Goal: Task Accomplishment & Management: Use online tool/utility

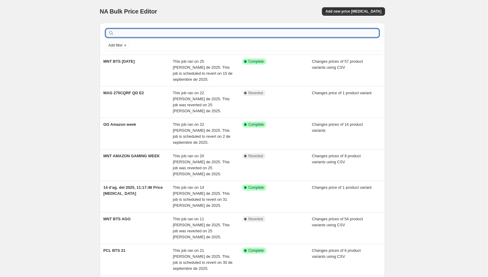
click at [182, 32] on input "text" at bounding box center [247, 33] width 264 height 8
type input "MNT"
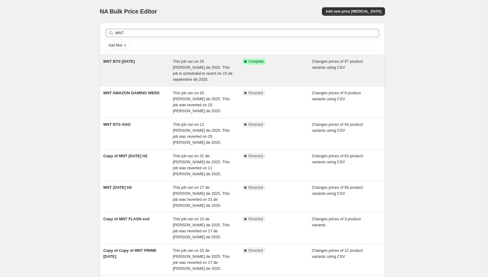
drag, startPoint x: 429, startPoint y: 65, endPoint x: 334, endPoint y: 60, distance: 96.0
click at [429, 65] on div "NA Bulk Price Editor. This page is ready NA Bulk Price Editor Add new price [ME…" at bounding box center [242, 215] width 485 height 430
click at [129, 68] on div "MNT BTS [DATE]" at bounding box center [138, 71] width 70 height 24
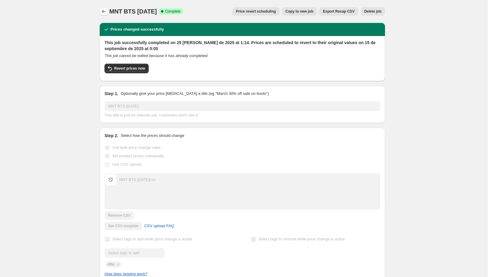
click at [105, 11] on icon "Price change jobs" at bounding box center [104, 11] width 4 height 3
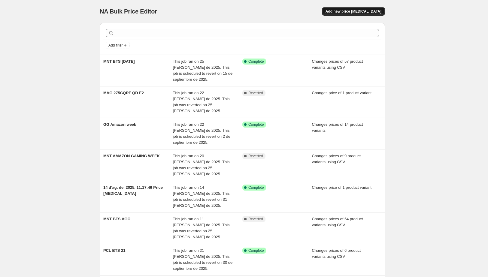
click at [359, 12] on span "Add new price [MEDICAL_DATA]" at bounding box center [354, 11] width 56 height 5
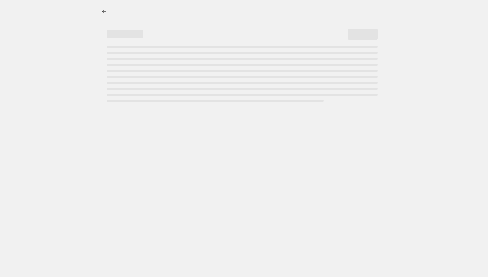
select select "percentage"
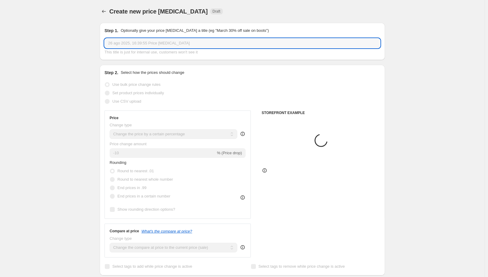
click at [169, 44] on input "26 ago 2025, 16:39:55 Price [MEDICAL_DATA]" at bounding box center [243, 43] width 276 height 10
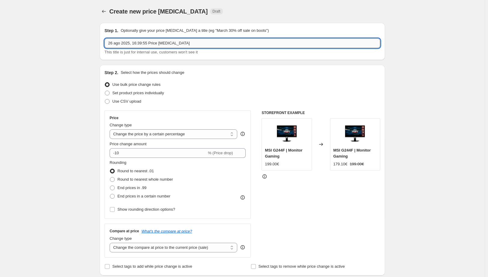
click at [169, 44] on input "26 ago 2025, 16:39:55 Price [MEDICAL_DATA]" at bounding box center [243, 43] width 276 height 10
type input "m"
type input "MNT SEP"
click at [128, 102] on span "Use CSV upload" at bounding box center [126, 101] width 29 height 5
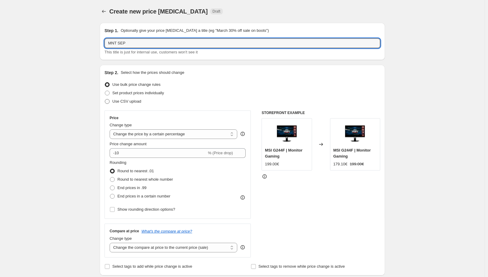
click at [105, 99] on input "Use CSV upload" at bounding box center [105, 99] width 0 height 0
radio input "true"
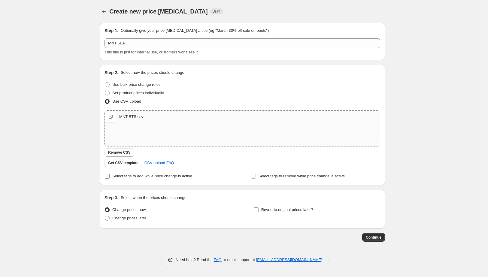
drag, startPoint x: 145, startPoint y: 179, endPoint x: 142, endPoint y: 175, distance: 5.5
click at [145, 179] on label "Select tags to add while price change is active" at bounding box center [149, 176] width 88 height 8
click at [110, 179] on input "Select tags to add while price change is active" at bounding box center [107, 176] width 5 height 5
checkbox input "true"
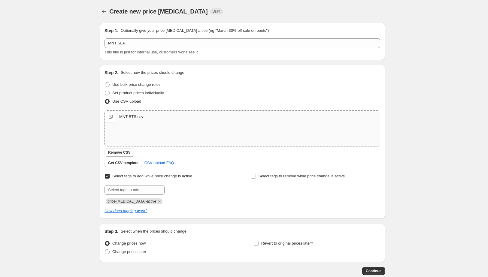
click at [159, 201] on icon "Remove price-change-job-active" at bounding box center [160, 201] width 2 height 2
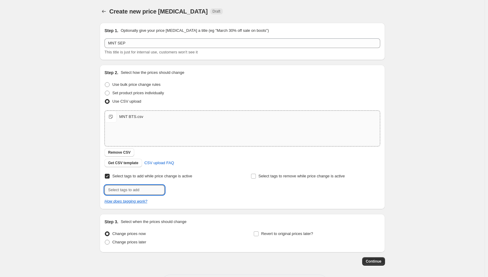
click at [145, 191] on input "text" at bounding box center [135, 190] width 60 height 10
type input "offer"
click at [176, 191] on b "Add" at bounding box center [173, 190] width 7 height 4
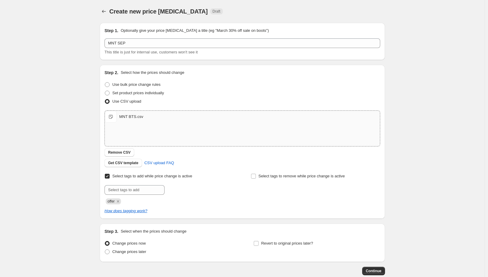
drag, startPoint x: 55, startPoint y: 149, endPoint x: 59, endPoint y: 146, distance: 4.5
click at [55, 148] on div "Create new price [MEDICAL_DATA]. This page is ready Create new price [MEDICAL_D…" at bounding box center [242, 156] width 485 height 312
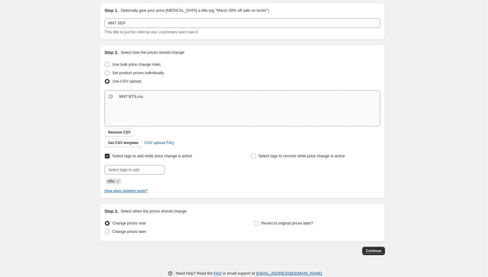
scroll to position [34, 0]
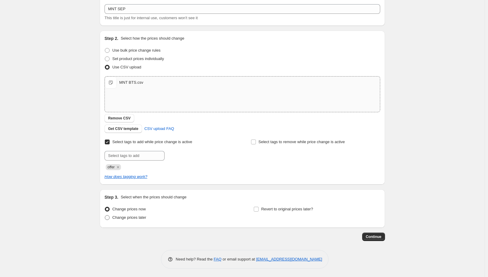
click at [140, 219] on span "Change prices later" at bounding box center [129, 217] width 34 height 5
click at [105, 216] on input "Change prices later" at bounding box center [105, 215] width 0 height 0
radio input "true"
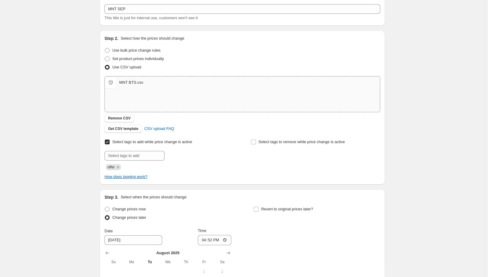
scroll to position [147, 0]
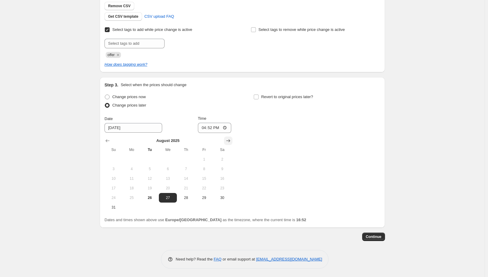
click at [231, 138] on icon "Show next month, September 2025" at bounding box center [228, 141] width 6 height 6
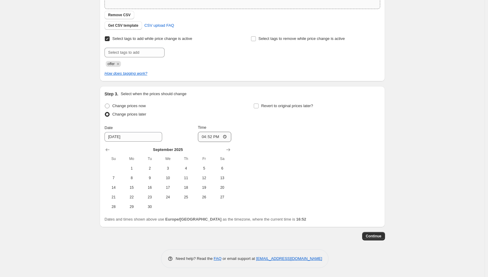
scroll to position [137, 0]
drag, startPoint x: 132, startPoint y: 189, endPoint x: 177, endPoint y: 162, distance: 52.9
click at [132, 189] on span "15" at bounding box center [131, 188] width 13 height 5
type input "[DATE]"
click at [212, 139] on input "16:52" at bounding box center [215, 138] width 34 height 10
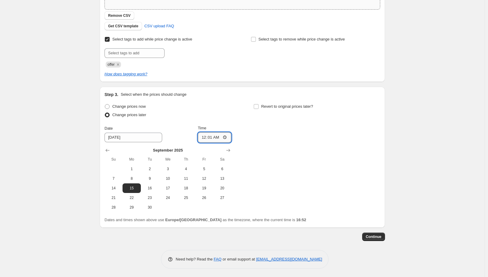
type input "00:10"
click at [314, 149] on div "Change prices now Change prices later Date [DATE] Time 00:[DATE] Mo Tu We Th Fr…" at bounding box center [243, 157] width 276 height 110
click at [285, 108] on span "Revert to original prices later?" at bounding box center [287, 106] width 52 height 5
click at [259, 108] on input "Revert to original prices later?" at bounding box center [256, 106] width 5 height 5
checkbox input "true"
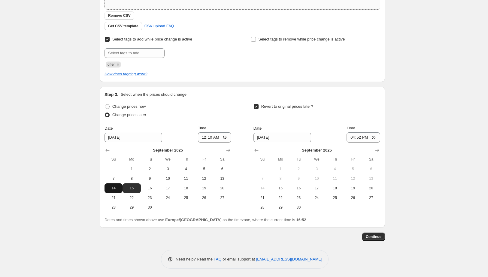
drag, startPoint x: 92, startPoint y: 179, endPoint x: 113, endPoint y: 183, distance: 21.2
click at [93, 179] on div "Create new price [MEDICAL_DATA]. This page is ready Create new price [MEDICAL_D…" at bounding box center [242, 70] width 485 height 415
click at [380, 152] on icon "Show next month, October 2025" at bounding box center [377, 151] width 6 height 6
click at [256, 150] on icon "Show previous month, September 2025" at bounding box center [257, 151] width 6 height 6
click at [281, 209] on span "29" at bounding box center [280, 207] width 13 height 5
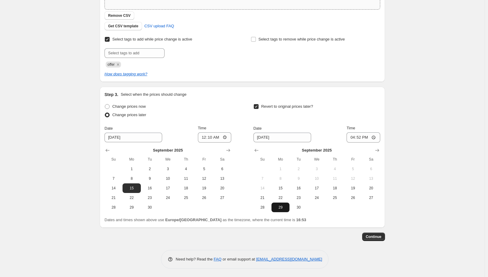
type input "[DATE]"
click at [362, 140] on input "16:52" at bounding box center [364, 138] width 34 height 10
type input "00:05"
click at [379, 237] on span "Continue" at bounding box center [374, 237] width 16 height 5
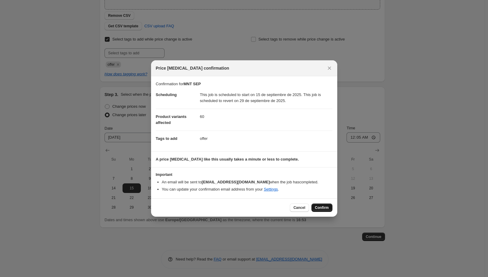
click at [321, 209] on span "Confirm" at bounding box center [322, 208] width 14 height 5
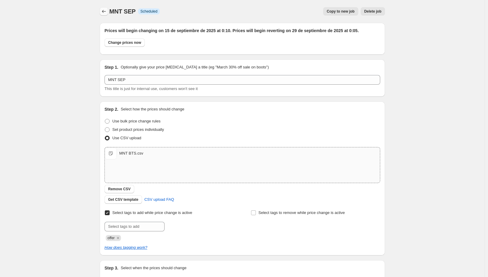
click at [104, 12] on icon "Price change jobs" at bounding box center [104, 11] width 6 height 6
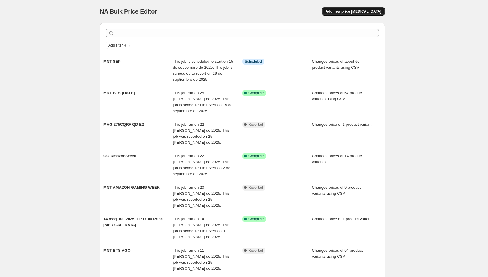
click at [352, 13] on span "Add new price [MEDICAL_DATA]" at bounding box center [354, 11] width 56 height 5
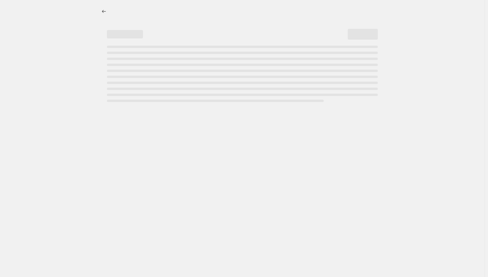
select select "percentage"
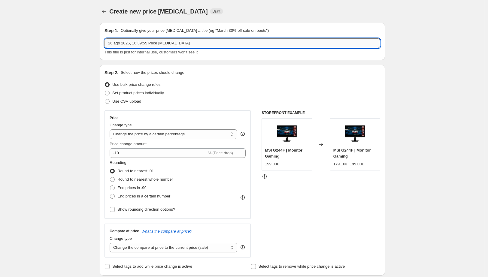
click at [157, 43] on input "26 ago 2025, 16:39:55 Price [MEDICAL_DATA]" at bounding box center [243, 43] width 276 height 10
type input "MNT OCT"
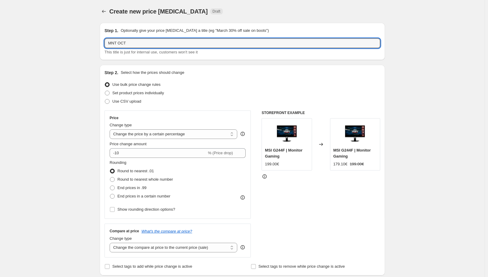
click at [142, 100] on div "Use CSV upload" at bounding box center [243, 101] width 276 height 8
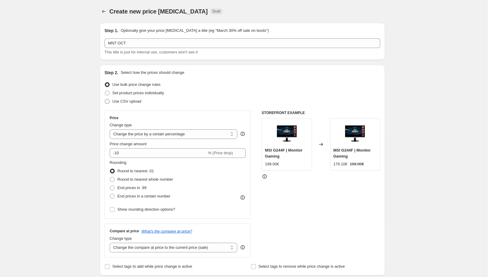
click at [138, 102] on span "Use CSV upload" at bounding box center [126, 101] width 29 height 5
click at [105, 99] on input "Use CSV upload" at bounding box center [105, 99] width 0 height 0
radio input "true"
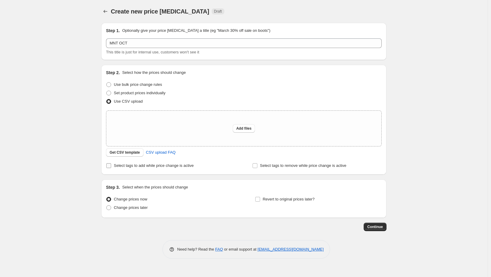
click at [131, 166] on span "Select tags to add while price change is active" at bounding box center [154, 165] width 80 height 5
click at [111, 166] on input "Select tags to add while price change is active" at bounding box center [108, 165] width 5 height 5
checkbox input "true"
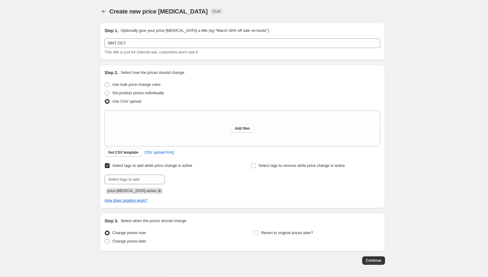
click at [159, 191] on icon "Remove price-change-job-active" at bounding box center [160, 191] width 2 height 2
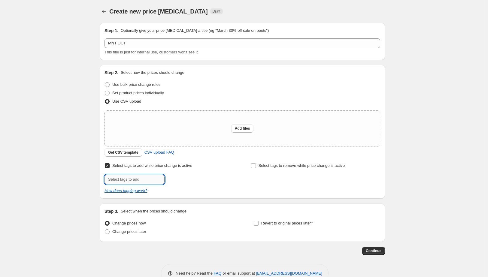
click at [146, 180] on input "text" at bounding box center [135, 180] width 60 height 10
type input "offer"
click at [184, 181] on span "offer" at bounding box center [182, 179] width 8 height 4
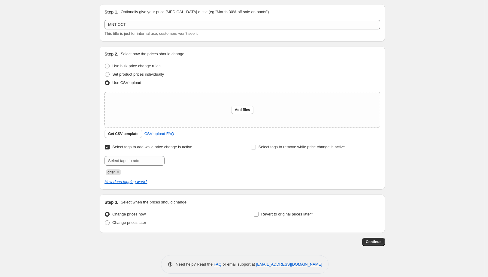
scroll to position [24, 0]
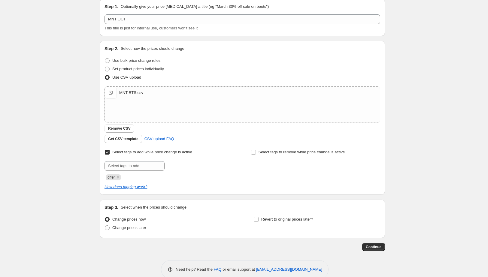
drag, startPoint x: 67, startPoint y: 126, endPoint x: 71, endPoint y: 125, distance: 3.7
click at [69, 126] on div "Create new price [MEDICAL_DATA]. This page is ready Create new price [MEDICAL_D…" at bounding box center [242, 132] width 485 height 312
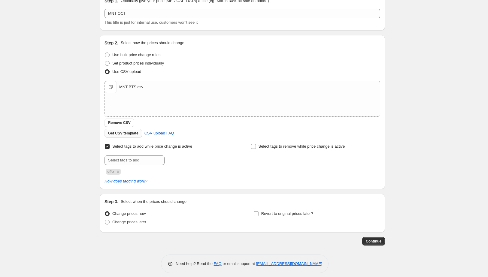
scroll to position [34, 0]
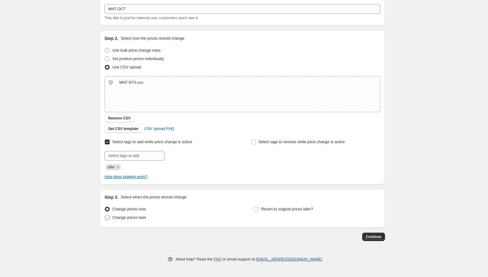
click at [139, 217] on span "Change prices later" at bounding box center [129, 217] width 34 height 5
click at [105, 216] on input "Change prices later" at bounding box center [105, 215] width 0 height 0
radio input "true"
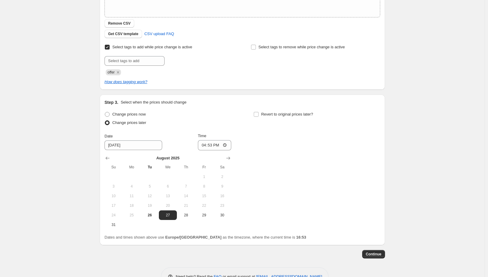
scroll to position [147, 0]
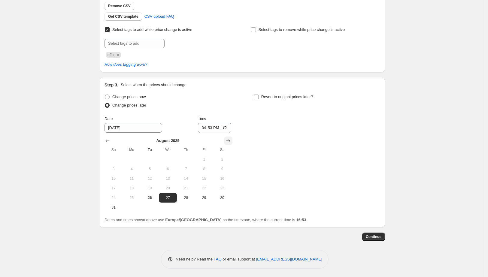
click at [230, 142] on icon "Show next month, September 2025" at bounding box center [228, 141] width 6 height 6
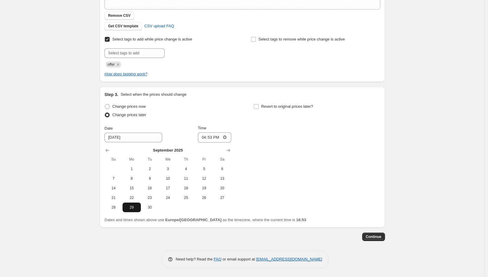
click at [134, 208] on span "29" at bounding box center [131, 207] width 13 height 5
type input "[DATE]"
click at [214, 135] on input "16:53" at bounding box center [215, 138] width 34 height 10
type input "00:10"
click at [267, 107] on span "Revert to original prices later?" at bounding box center [287, 106] width 52 height 5
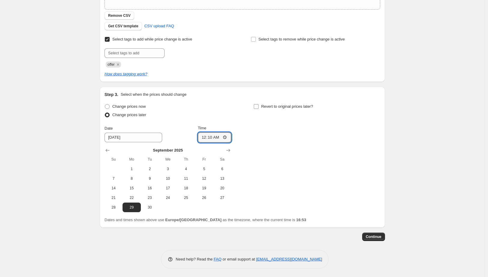
click at [259, 107] on input "Revert to original prices later?" at bounding box center [256, 106] width 5 height 5
checkbox input "true"
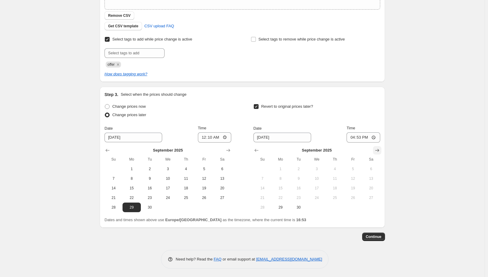
click at [379, 149] on icon "Show next month, October 2025" at bounding box center [377, 151] width 6 height 6
click at [379, 149] on icon "Show next month, November 2025" at bounding box center [377, 151] width 6 height 6
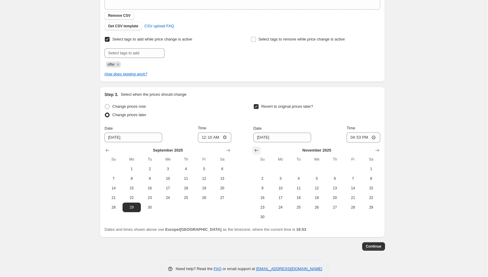
click at [257, 148] on icon "Show previous month, October 2025" at bounding box center [257, 151] width 6 height 6
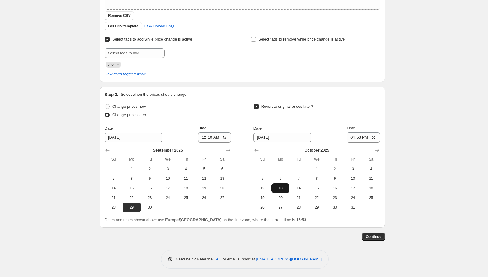
click at [283, 188] on span "13" at bounding box center [280, 188] width 13 height 5
click at [360, 140] on input "16:53" at bounding box center [364, 138] width 34 height 10
click at [269, 188] on span "12" at bounding box center [262, 188] width 13 height 5
type input "[DATE]"
click at [358, 139] on input "16:53" at bounding box center [364, 138] width 34 height 10
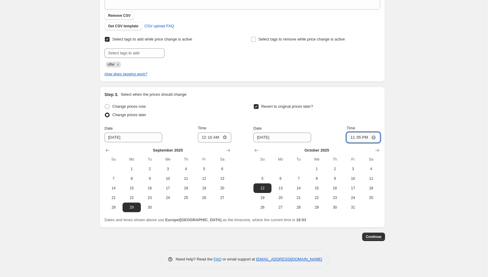
type input "23:59"
click at [408, 159] on div "Create new price [MEDICAL_DATA]. This page is ready Create new price [MEDICAL_D…" at bounding box center [242, 70] width 485 height 415
click at [376, 238] on span "Continue" at bounding box center [374, 237] width 16 height 5
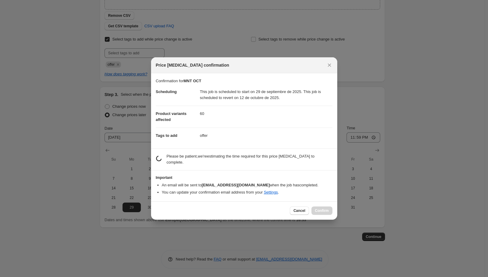
scroll to position [0, 0]
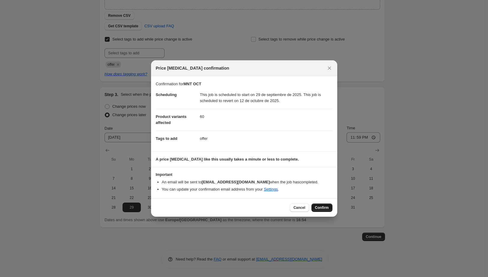
click at [323, 209] on span "Confirm" at bounding box center [322, 208] width 14 height 5
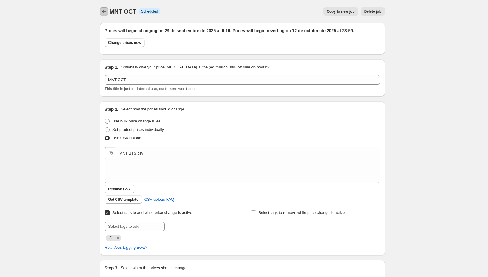
click at [105, 8] on button "Price change jobs" at bounding box center [104, 11] width 8 height 8
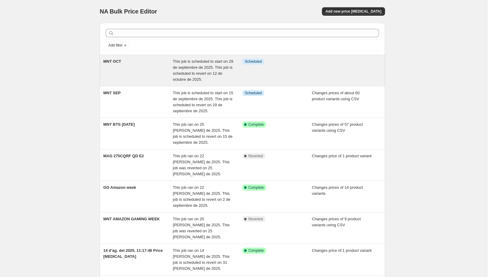
click at [152, 68] on div "MNT OCT" at bounding box center [138, 71] width 70 height 24
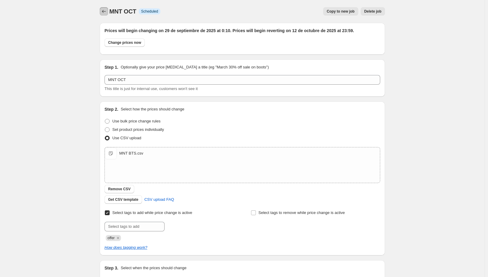
click at [107, 11] on icon "Price change jobs" at bounding box center [104, 11] width 6 height 6
